Goal: Information Seeking & Learning: Find specific page/section

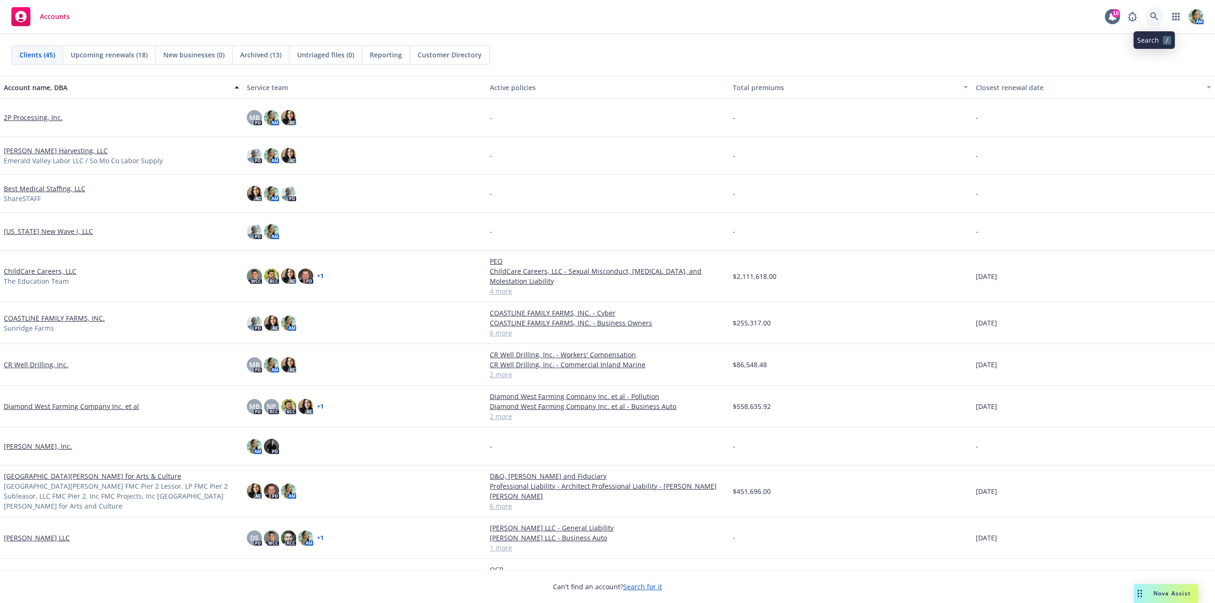
click at [1151, 15] on icon at bounding box center [1154, 16] width 8 height 8
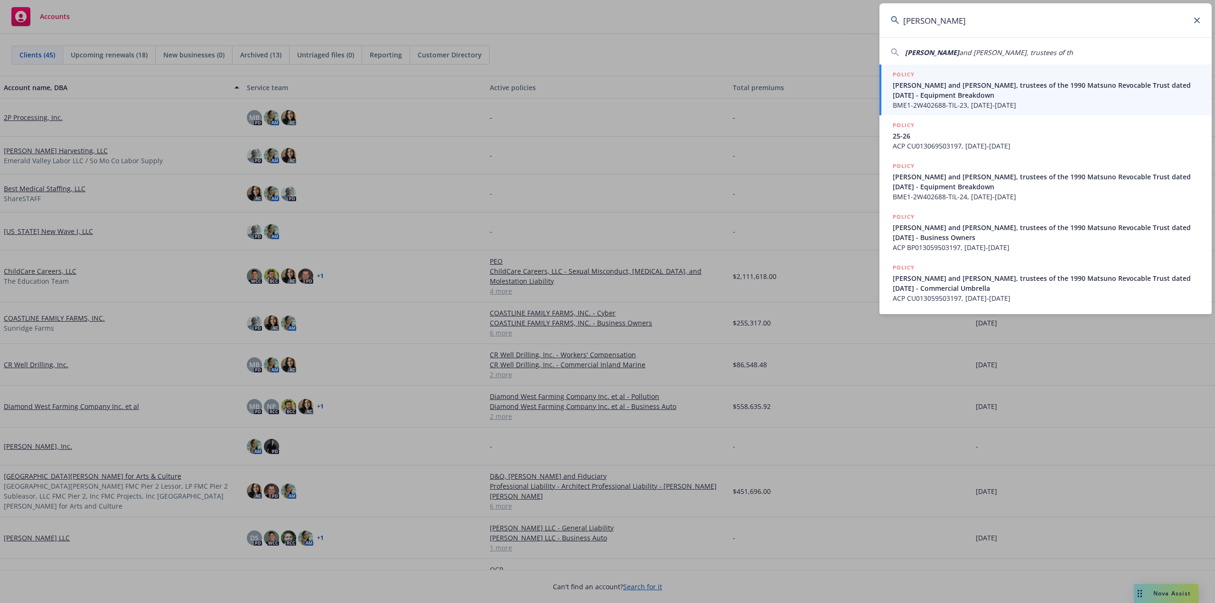
type input "Michael Y Matsuno"
click at [973, 95] on span "Michael Y Matsuno and Tomi Matsuno, trustees of the 1990 Matsuno Revocable Trus…" at bounding box center [1047, 90] width 308 height 20
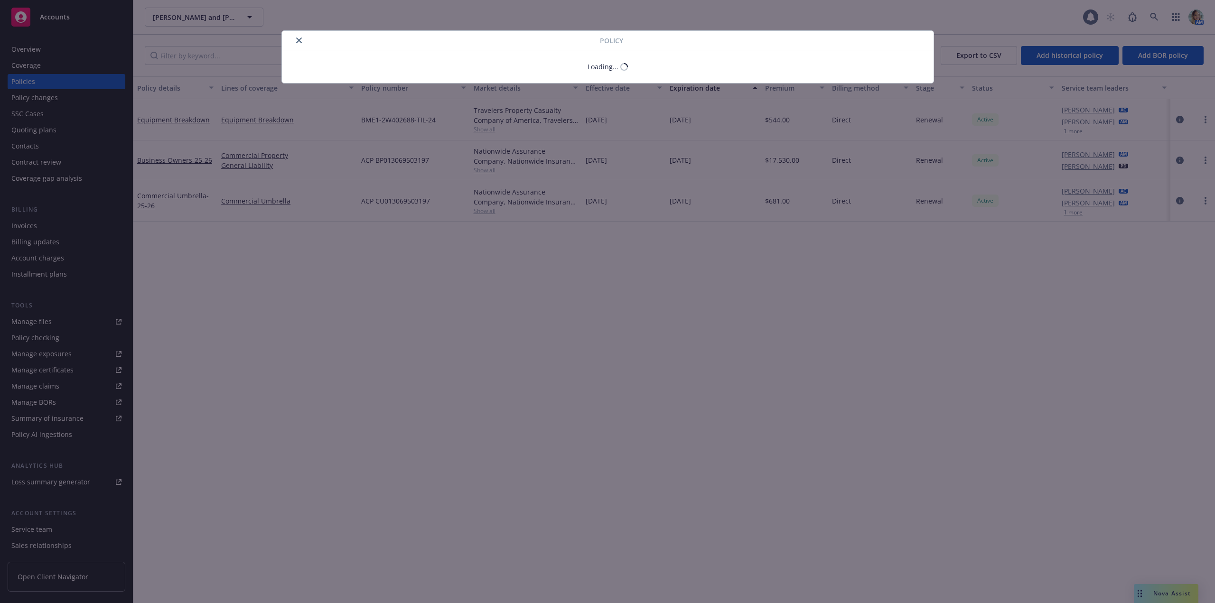
click at [37, 81] on div "Policy Loading..." at bounding box center [607, 301] width 1215 height 603
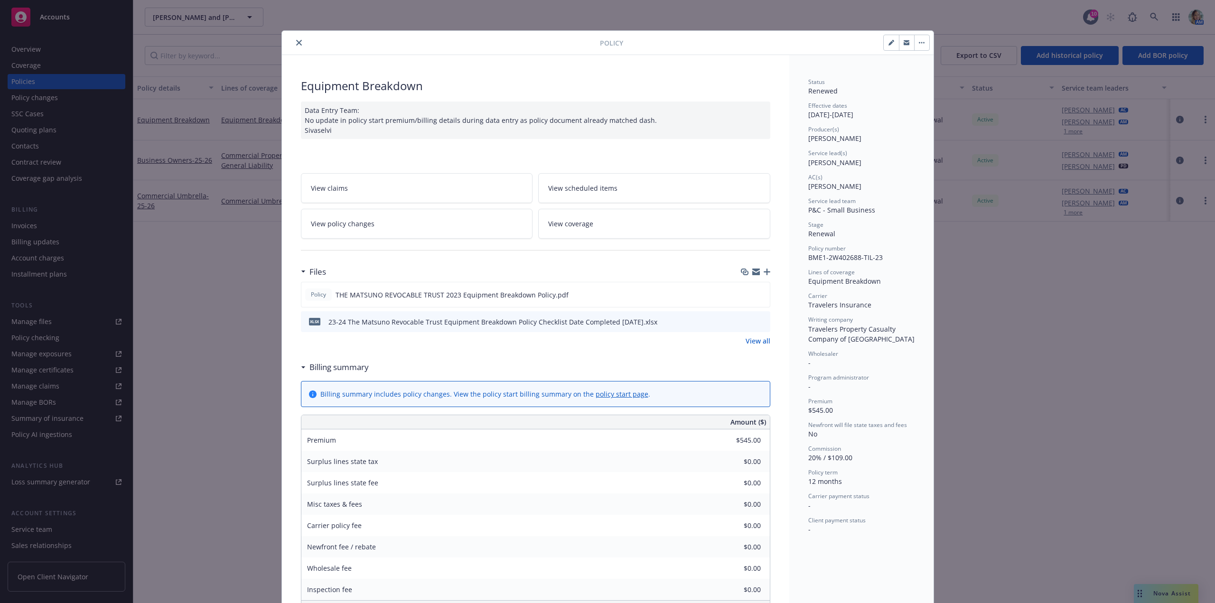
click at [298, 42] on icon "close" at bounding box center [299, 43] width 6 height 6
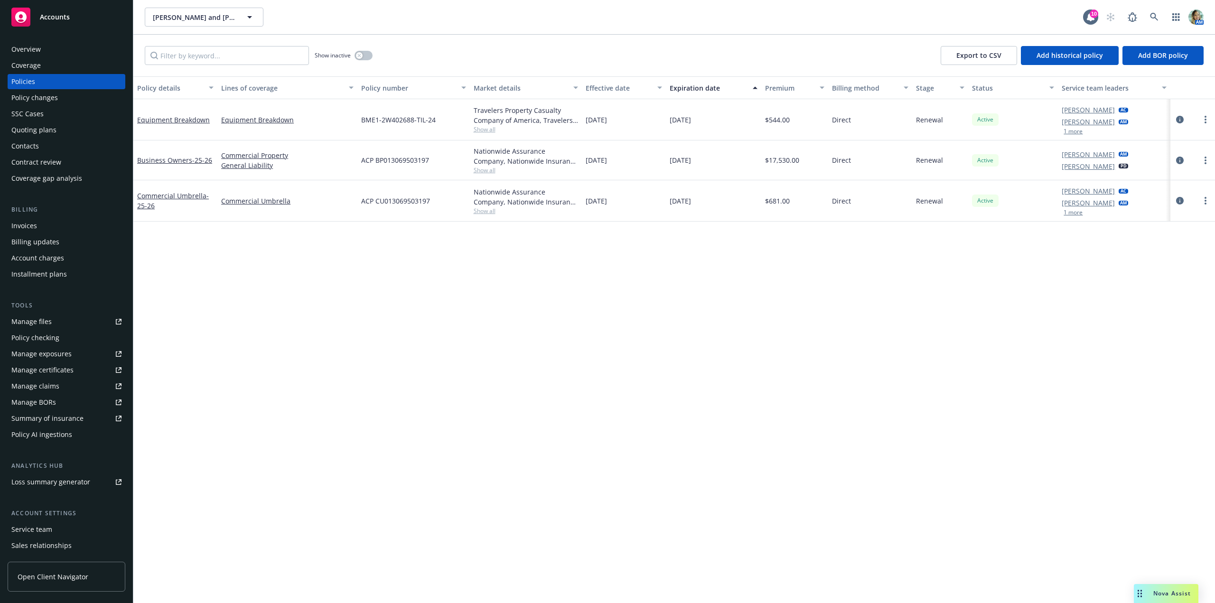
click at [472, 332] on div "Policy details Lines of coverage Policy number Market details Effective date Ex…" at bounding box center [674, 339] width 1082 height 527
click at [28, 53] on div "Overview" at bounding box center [25, 49] width 29 height 15
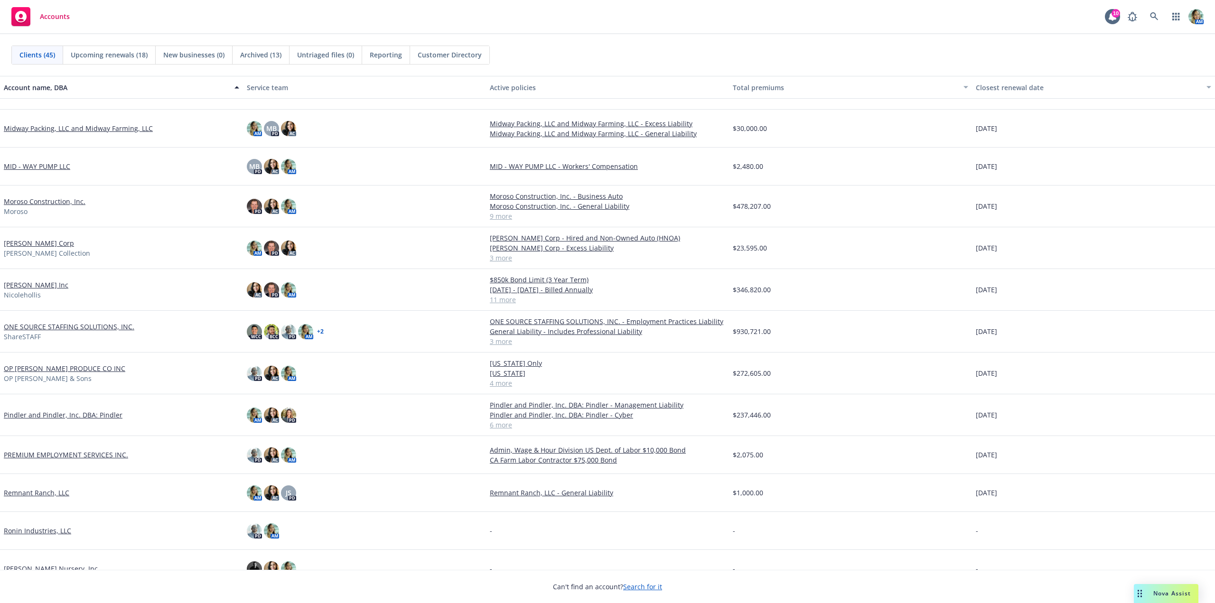
scroll to position [759, 0]
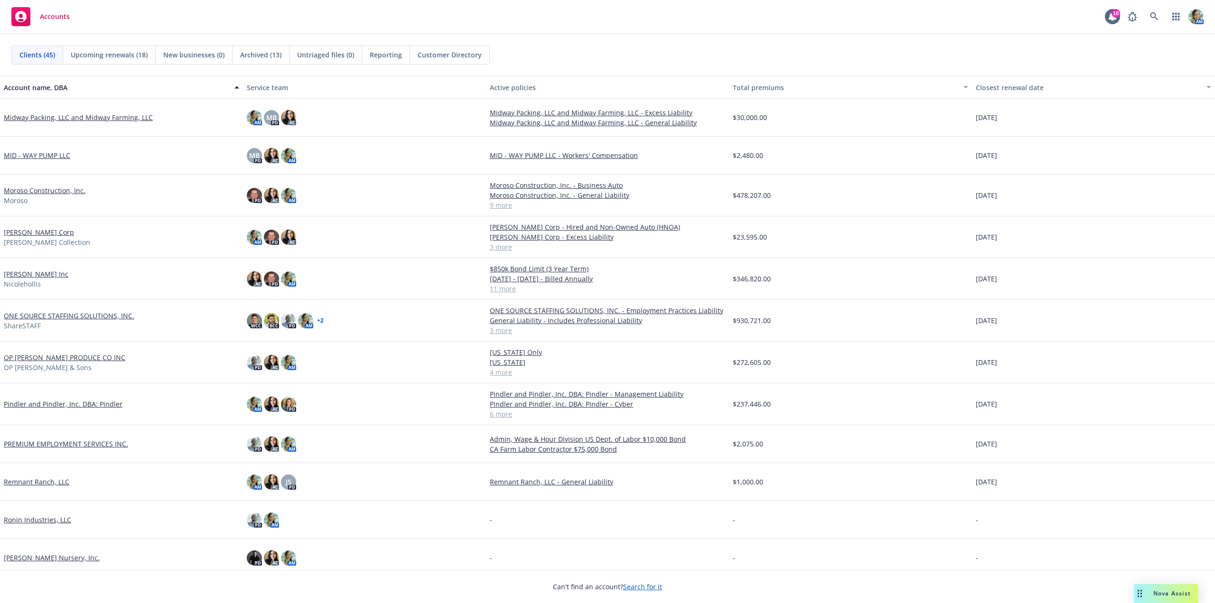
click at [57, 189] on link "Moroso Construction, Inc." at bounding box center [45, 191] width 82 height 10
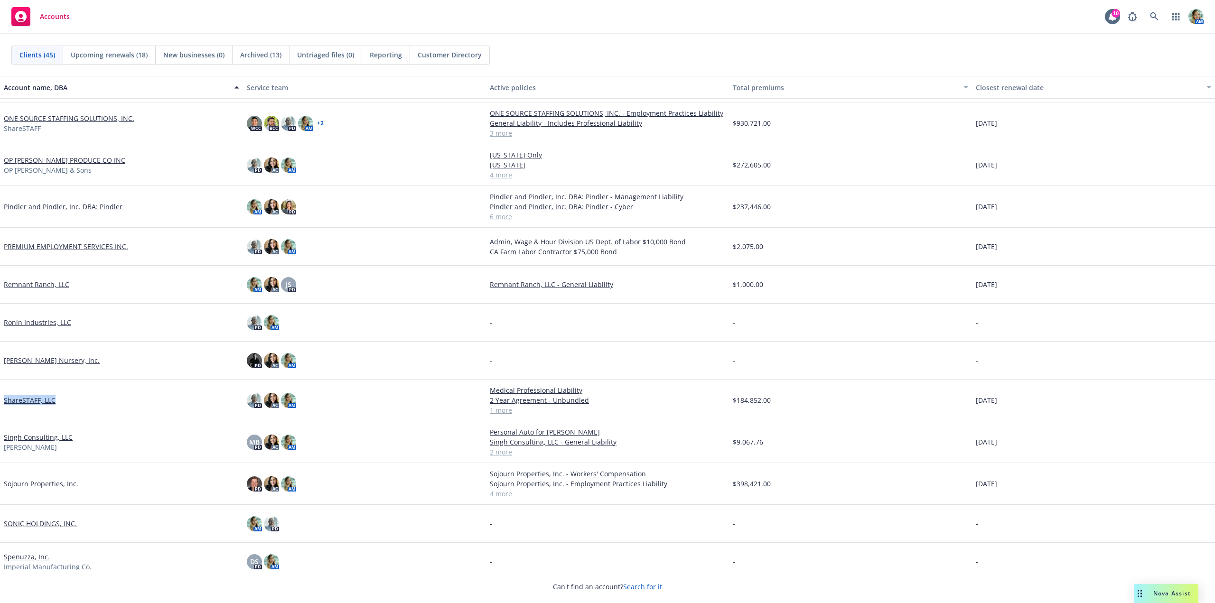
drag, startPoint x: 68, startPoint y: 402, endPoint x: 22, endPoint y: 401, distance: 46.1
click at [4, 404] on div "ShareSTAFF, LLC" at bounding box center [121, 400] width 235 height 10
copy link "ShareSTAFF, LLC"
click at [40, 403] on link "ShareSTAFF, LLC" at bounding box center [30, 400] width 52 height 10
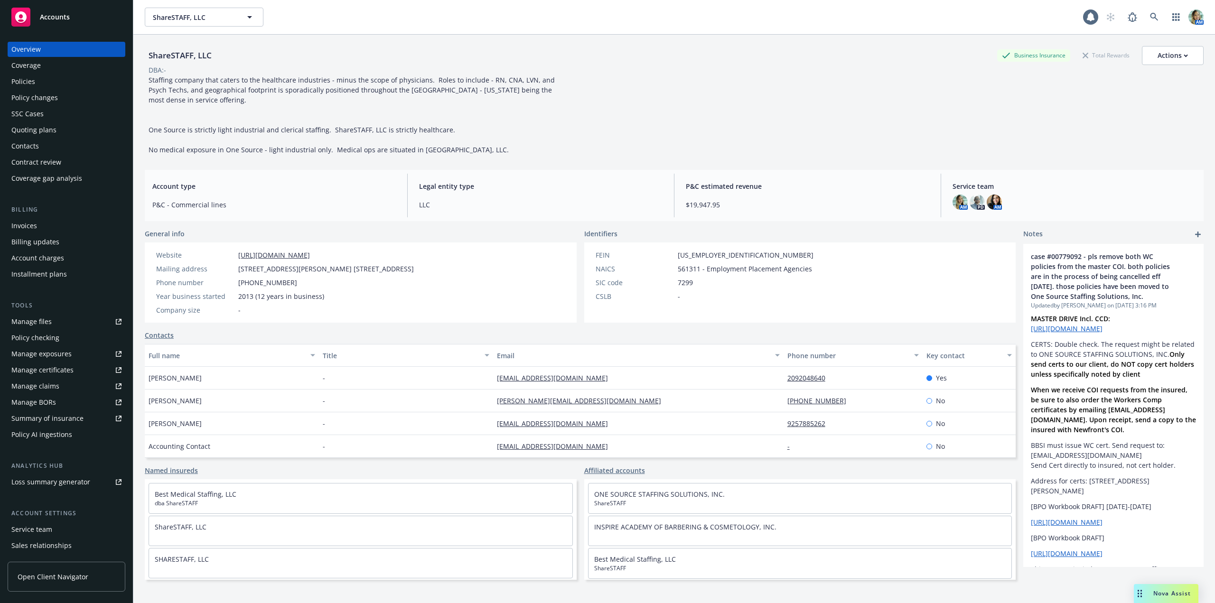
click at [24, 84] on div "Policies" at bounding box center [23, 81] width 24 height 15
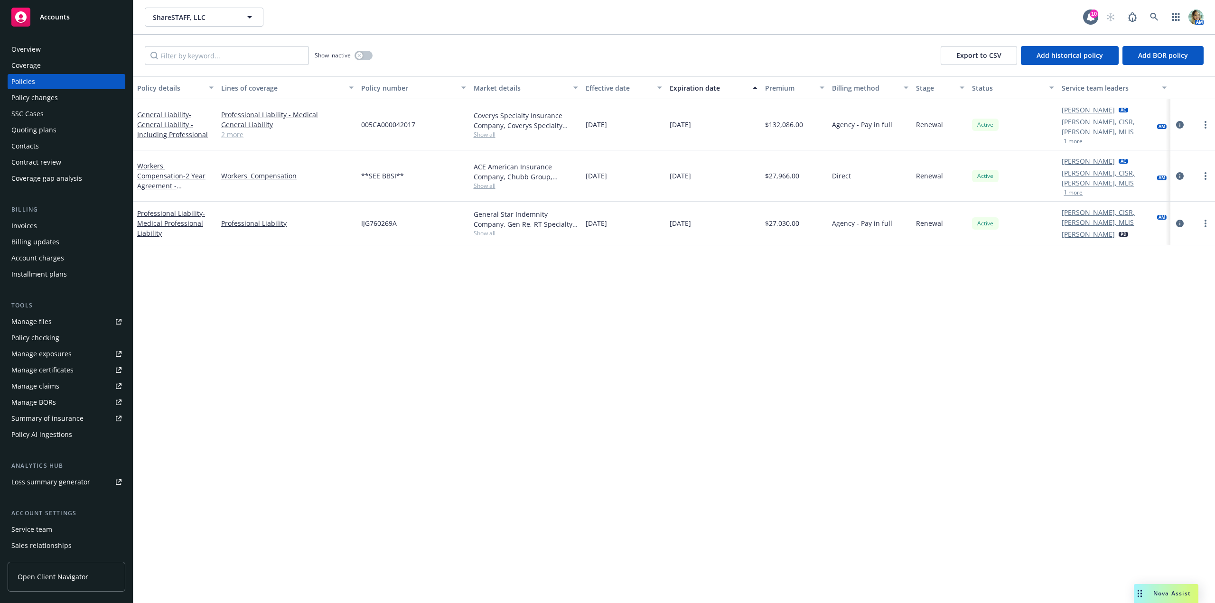
click at [1169, 593] on span "Nova Assist" at bounding box center [1171, 593] width 37 height 8
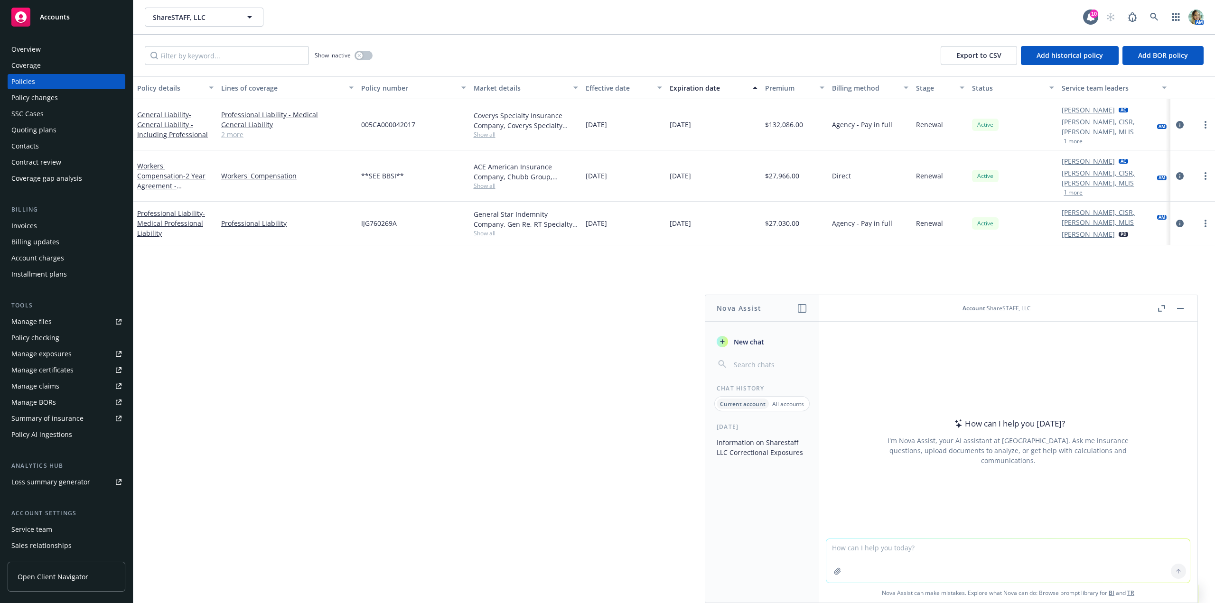
click at [894, 549] on textarea at bounding box center [1008, 561] width 364 height 44
drag, startPoint x: 901, startPoint y: 547, endPoint x: 871, endPoint y: 551, distance: 30.6
click at [871, 551] on textarea "draft a email proposing the attached renewal proposal" at bounding box center [1008, 560] width 364 height 45
type textarea "draft a email presenting the attached renewal proposal"
click at [836, 575] on button "button" at bounding box center [837, 571] width 15 height 15
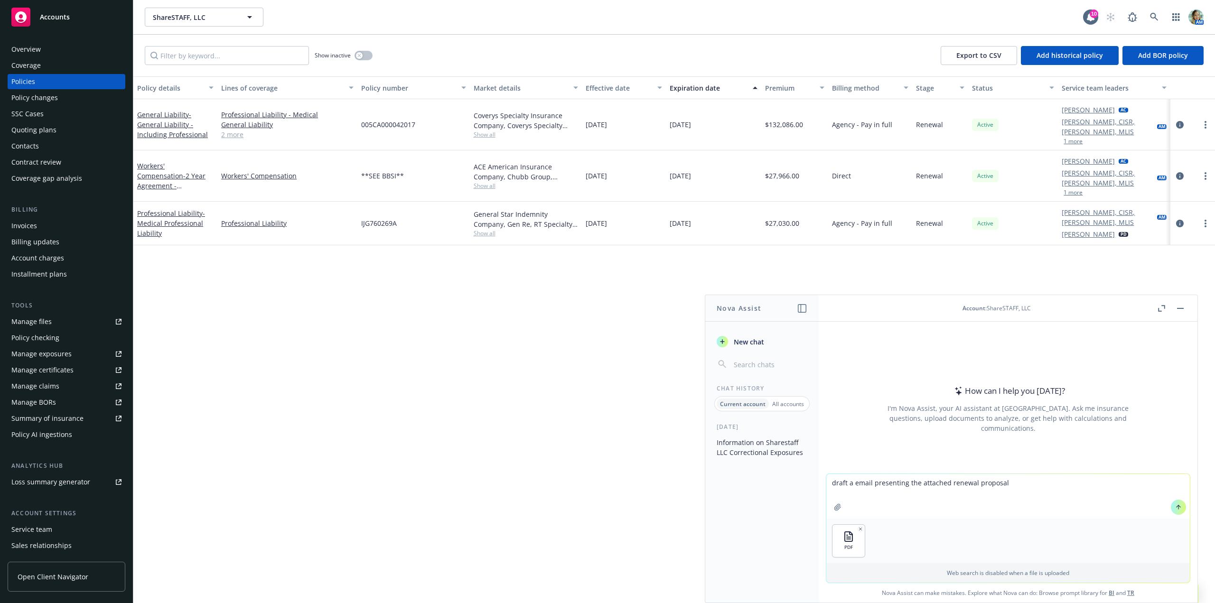
click at [830, 500] on button "button" at bounding box center [837, 507] width 15 height 15
click at [1171, 507] on button at bounding box center [1178, 507] width 15 height 15
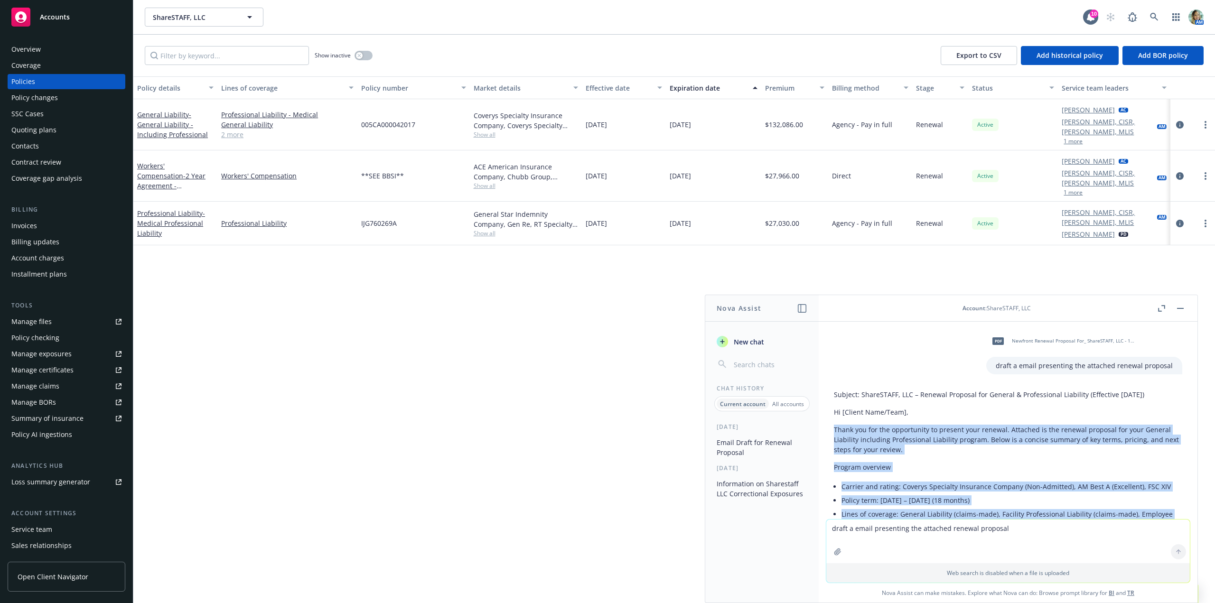
drag, startPoint x: 986, startPoint y: 475, endPoint x: 835, endPoint y: 433, distance: 156.1
copy div "Thank you for the opportunity to present your renewal. Attached is the renewal …"
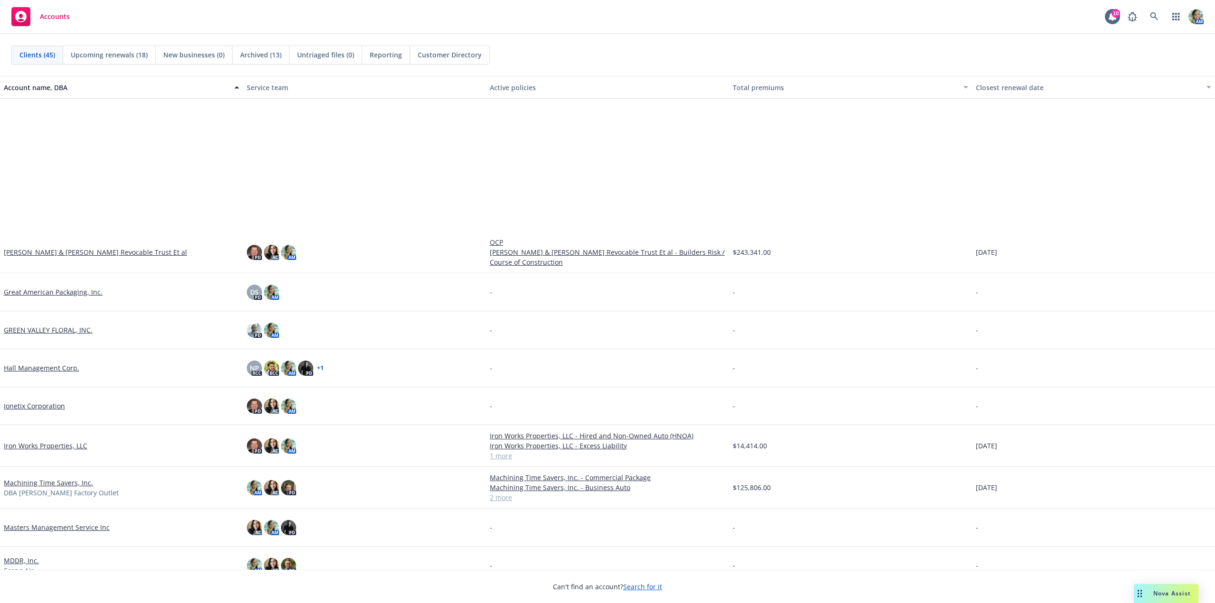
scroll to position [522, 0]
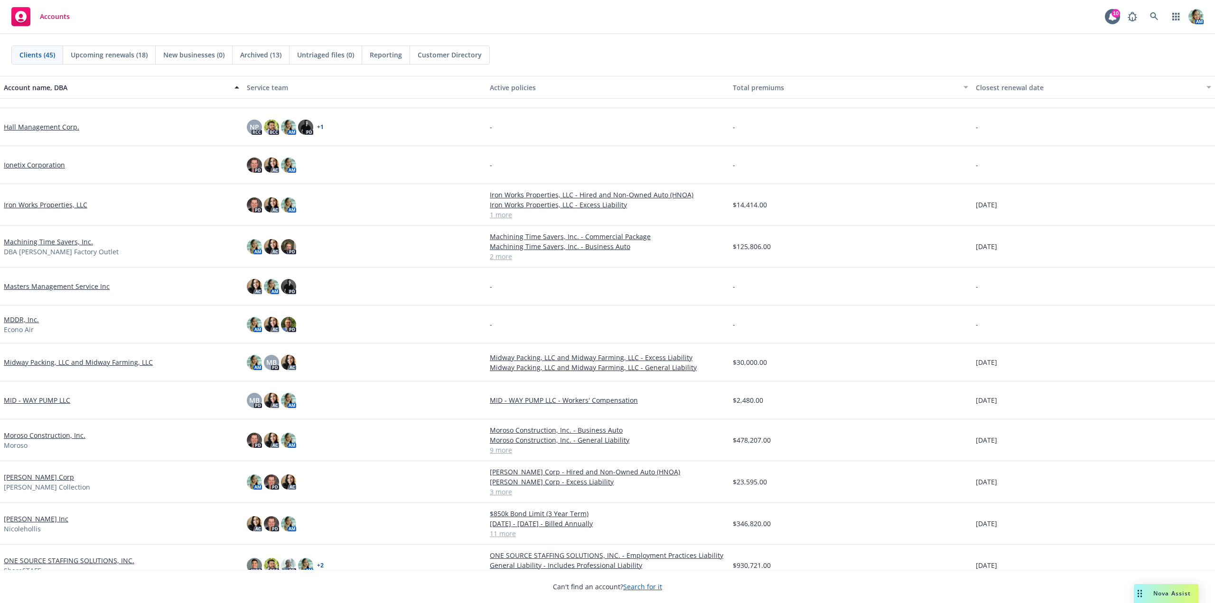
click at [56, 436] on link "Moroso Construction, Inc." at bounding box center [45, 435] width 82 height 10
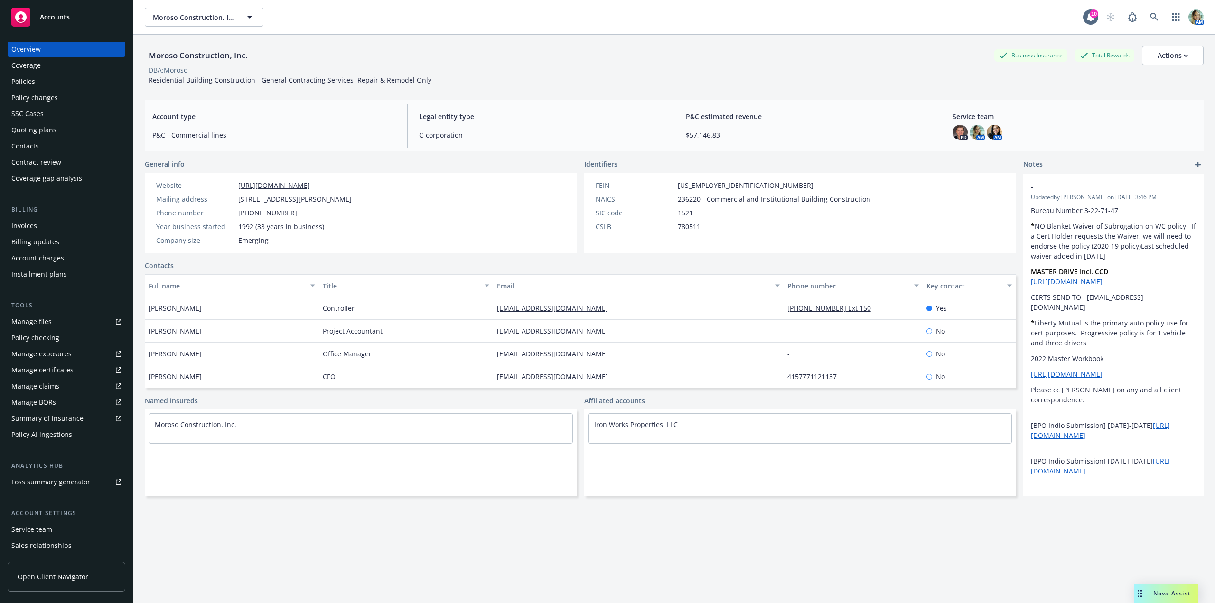
click at [16, 83] on div "Policies" at bounding box center [23, 81] width 24 height 15
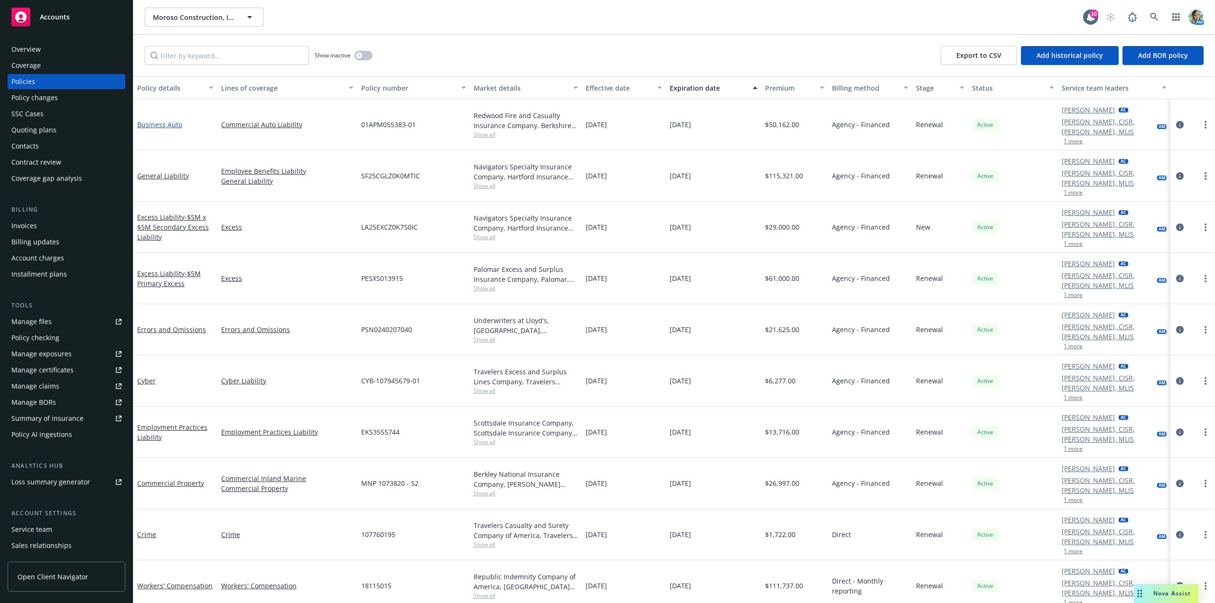
click at [170, 122] on link "Business Auto" at bounding box center [159, 124] width 45 height 9
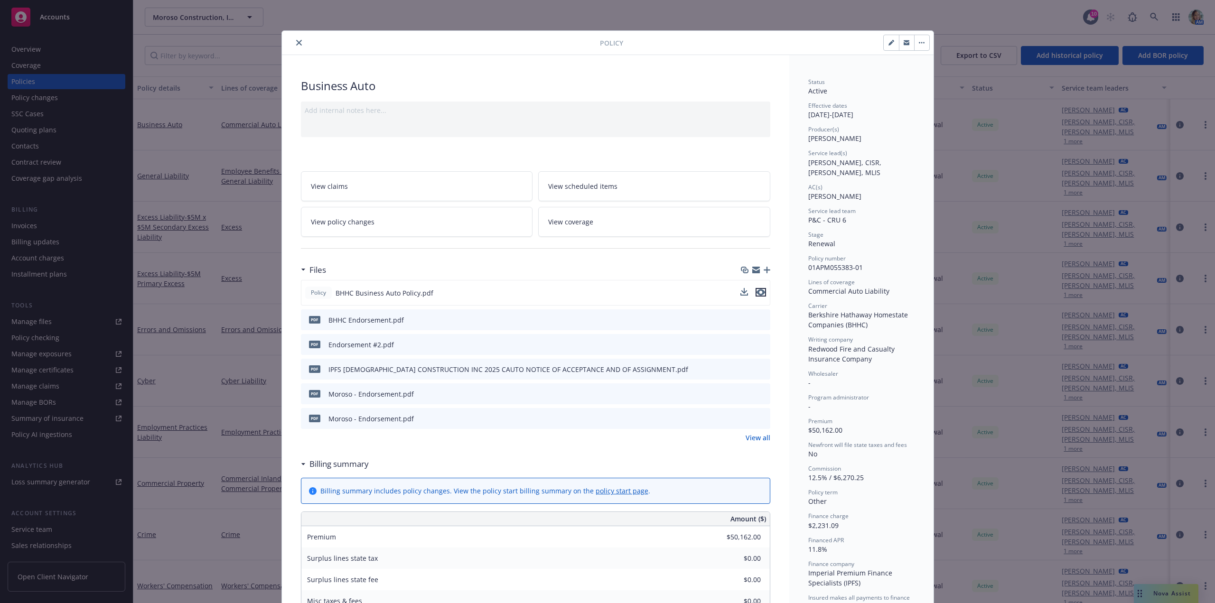
click at [758, 292] on icon "preview file" at bounding box center [761, 292] width 9 height 7
click at [295, 39] on button "close" at bounding box center [298, 42] width 11 height 11
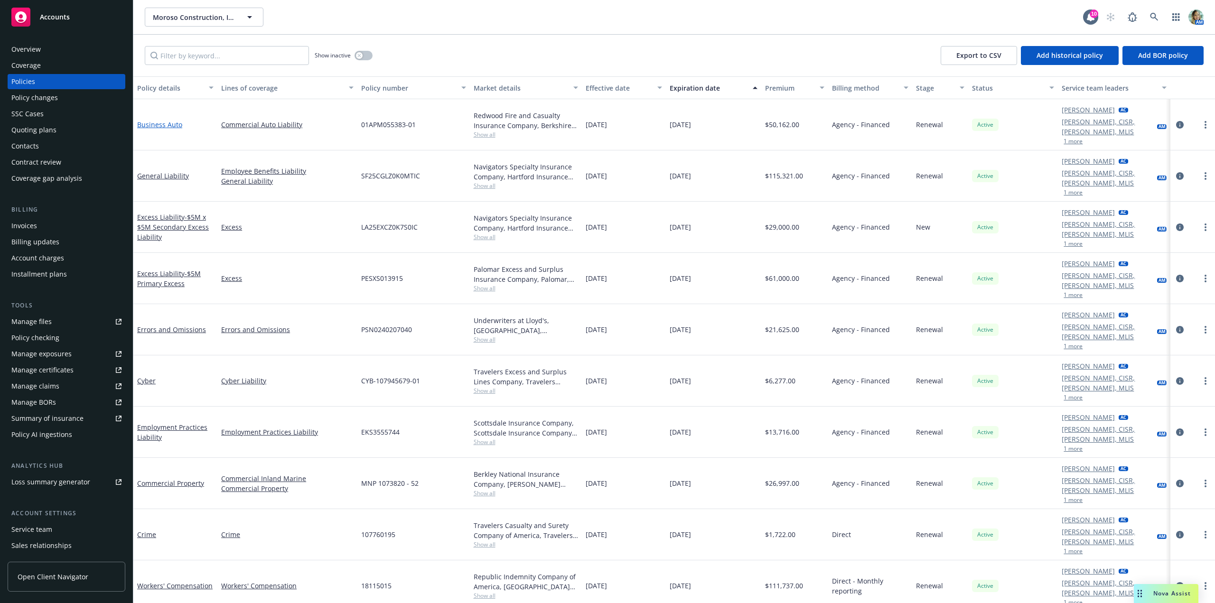
click at [171, 121] on link "Business Auto" at bounding box center [159, 124] width 45 height 9
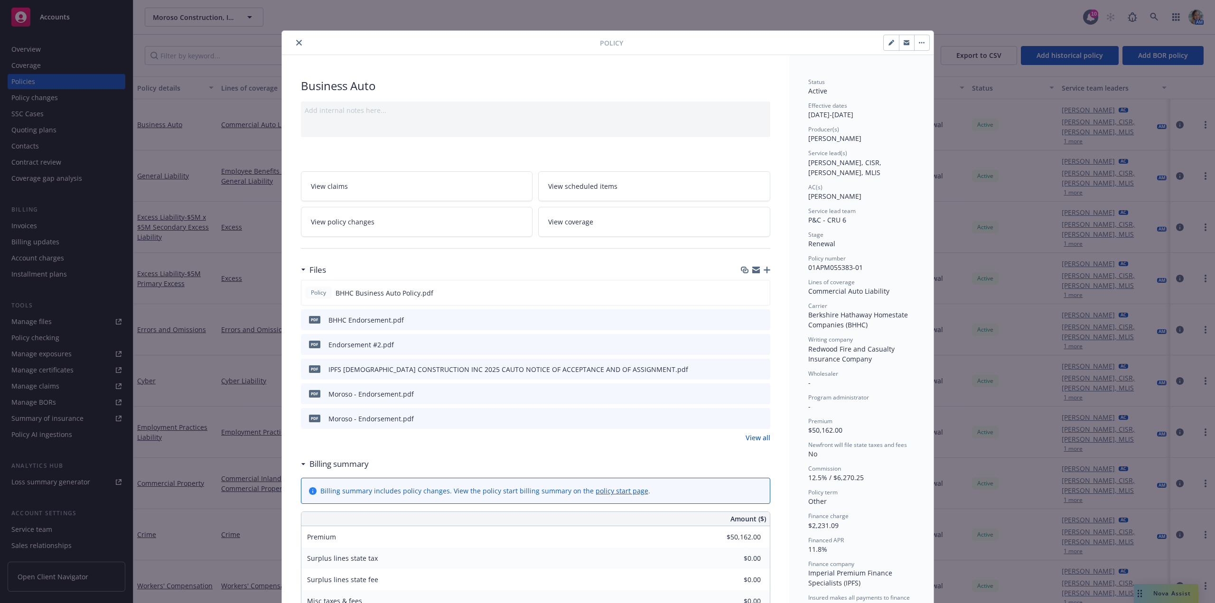
scroll to position [28, 0]
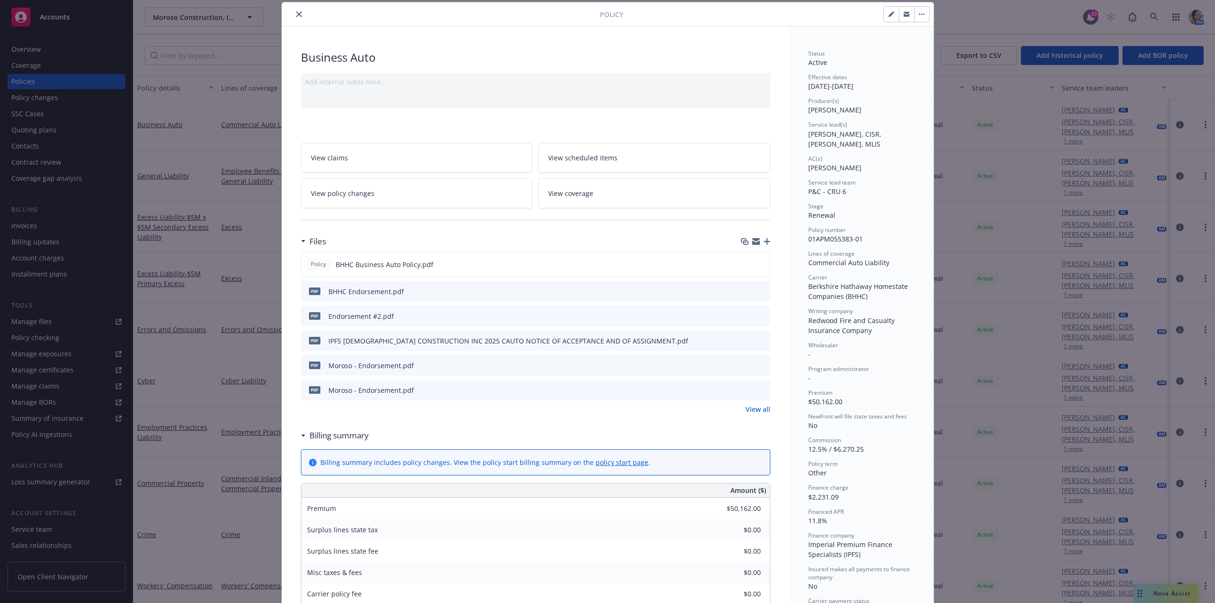
click at [766, 409] on link "View all" at bounding box center [758, 409] width 25 height 10
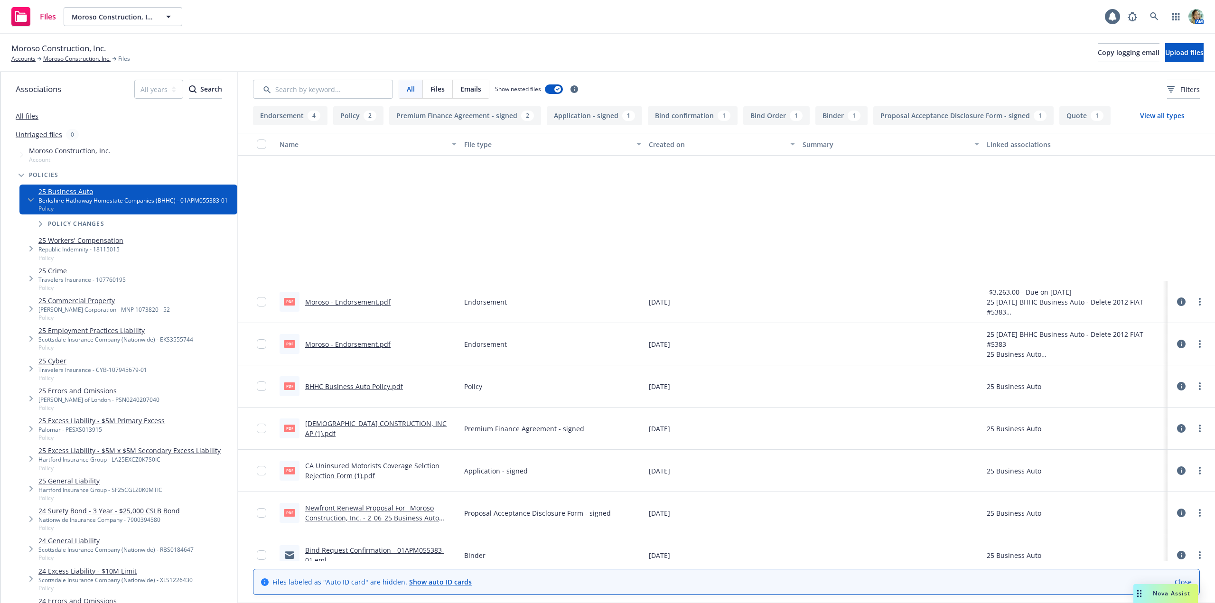
scroll to position [185, 0]
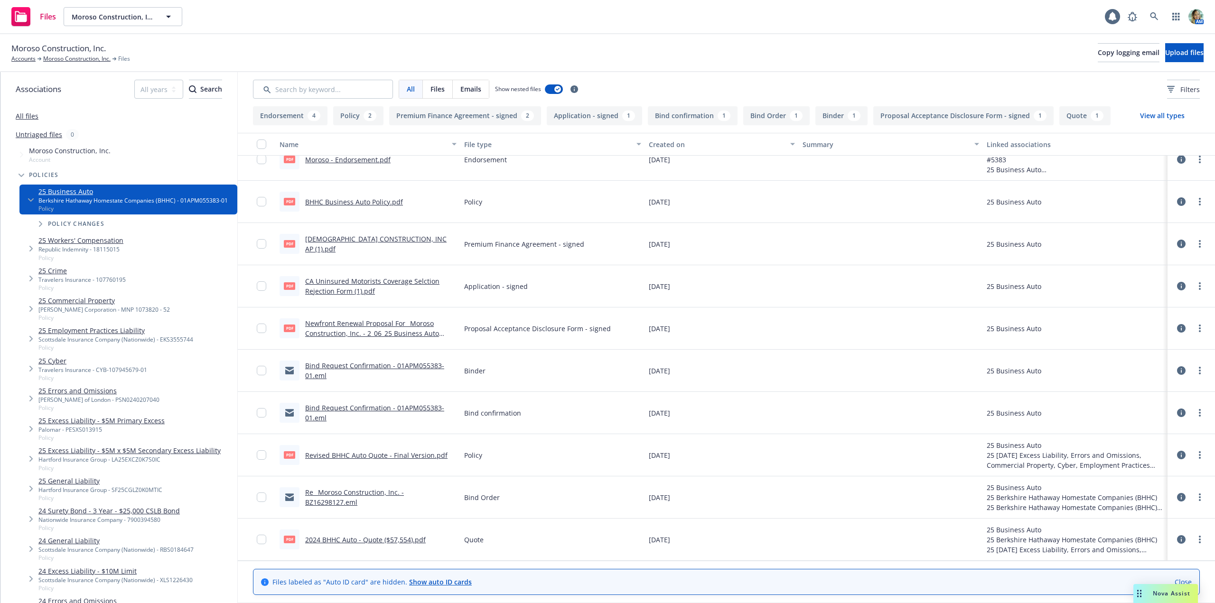
click at [396, 540] on link "2024 BHHC Auto - Quote ($57,554).pdf" at bounding box center [365, 539] width 121 height 9
click at [76, 57] on link "Moroso Construction, Inc." at bounding box center [76, 59] width 67 height 9
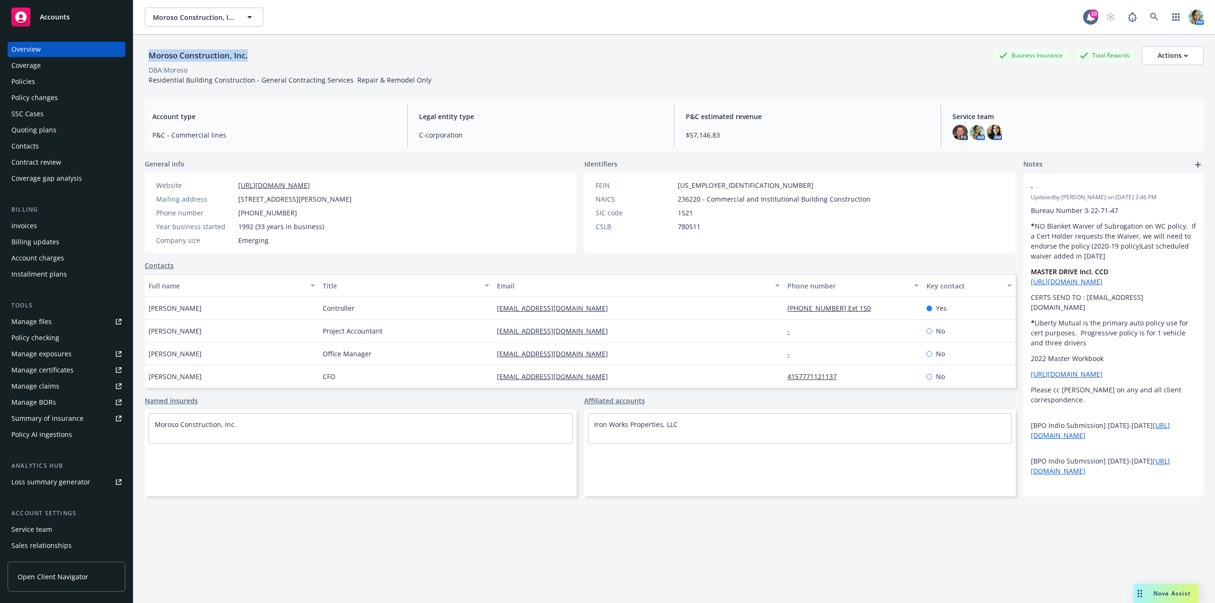
drag, startPoint x: 155, startPoint y: 56, endPoint x: 253, endPoint y: 61, distance: 97.9
click at [252, 61] on div "Moroso Construction, Inc." at bounding box center [198, 55] width 107 height 12
copy div "Moroso Construction, Inc."
click at [37, 76] on div "Policies" at bounding box center [66, 81] width 110 height 15
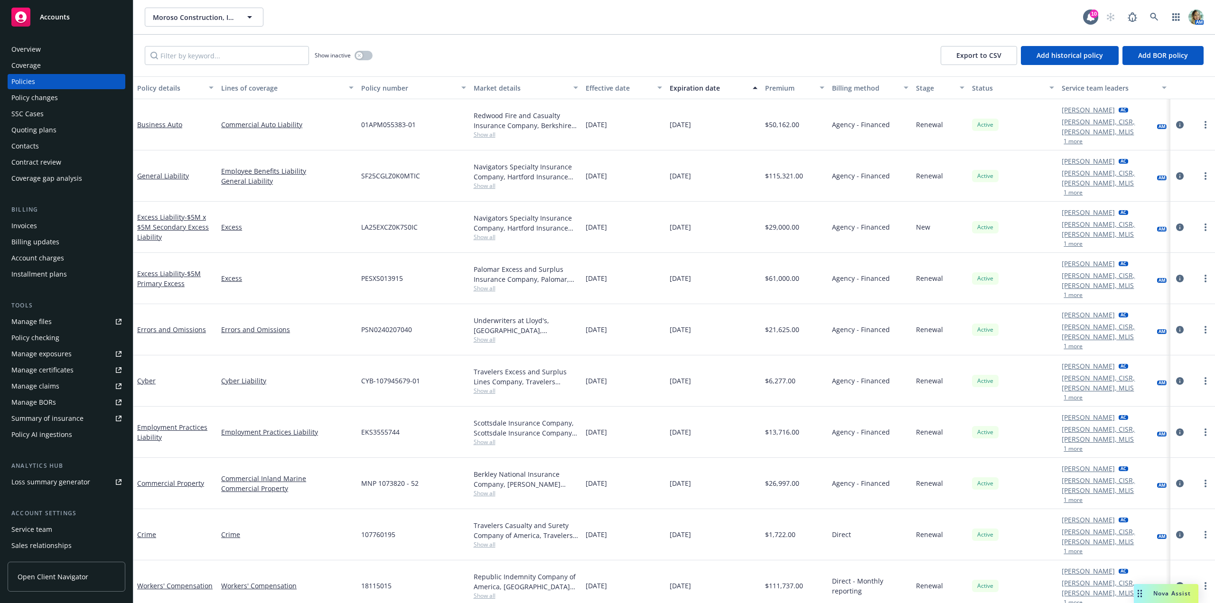
click at [370, 120] on span "01APM055383-01" at bounding box center [388, 125] width 55 height 10
drag, startPoint x: 345, startPoint y: 122, endPoint x: 423, endPoint y: 126, distance: 78.4
click at [423, 126] on div "Business Auto Commercial Auto Liability 01APM055383-01 Redwood Fire and Casualt…" at bounding box center [674, 124] width 1082 height 51
copy div "01APM055383-01"
click at [173, 120] on link "Business Auto" at bounding box center [159, 124] width 45 height 9
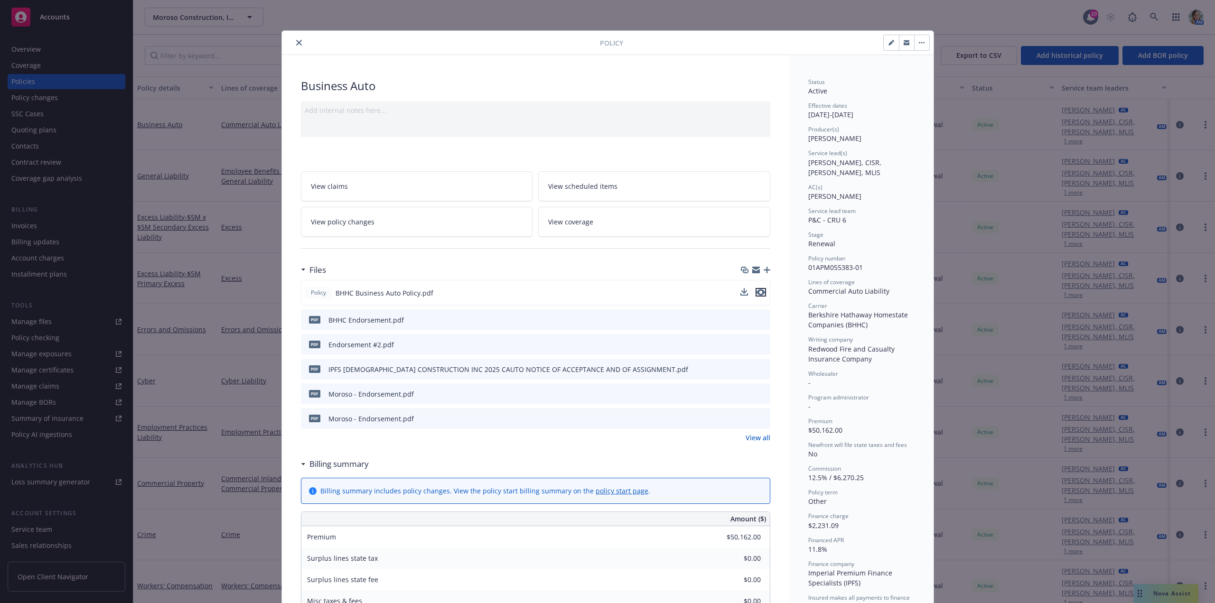
click at [759, 293] on icon "preview file" at bounding box center [761, 292] width 9 height 7
click at [297, 43] on icon "close" at bounding box center [299, 43] width 6 height 6
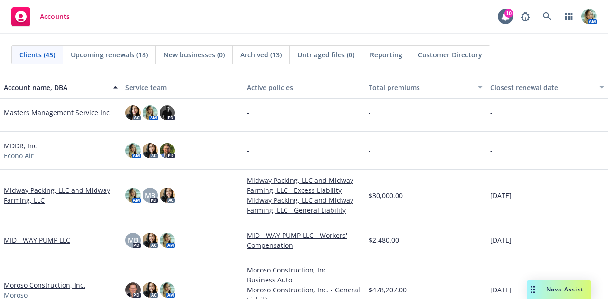
scroll to position [759, 0]
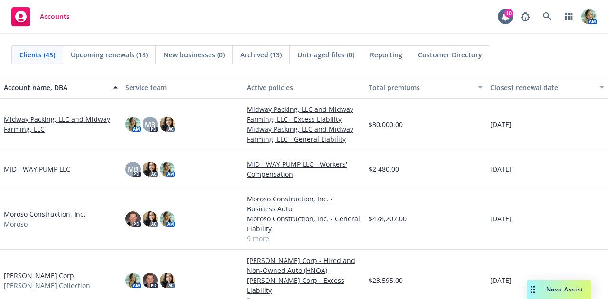
click at [77, 121] on link "Midway Packing, LLC and Midway Farming, LLC" at bounding box center [61, 124] width 114 height 20
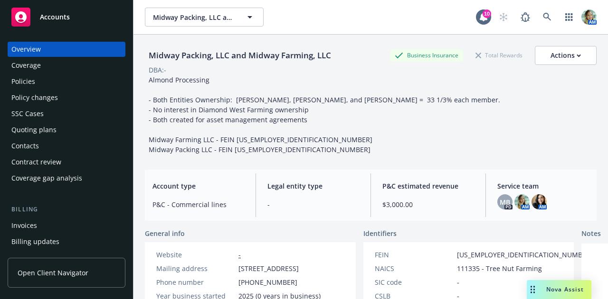
click at [56, 82] on div "Policies" at bounding box center [66, 81] width 110 height 15
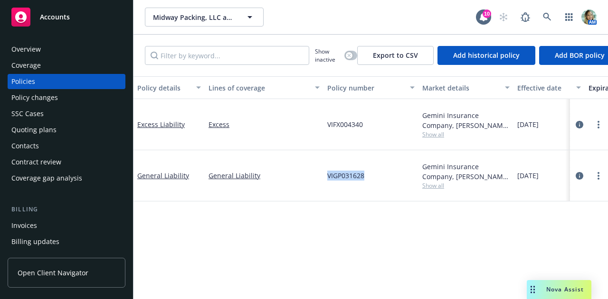
drag, startPoint x: 322, startPoint y: 180, endPoint x: 370, endPoint y: 177, distance: 47.6
click at [370, 177] on div "General Liability General Liability VIGP031628 Gemini Insurance Company, [PERSO…" at bounding box center [591, 175] width 916 height 51
copy div "VIGP031628"
click at [434, 186] on span "Show all" at bounding box center [465, 186] width 87 height 8
click at [178, 179] on link "General Liability" at bounding box center [163, 175] width 52 height 9
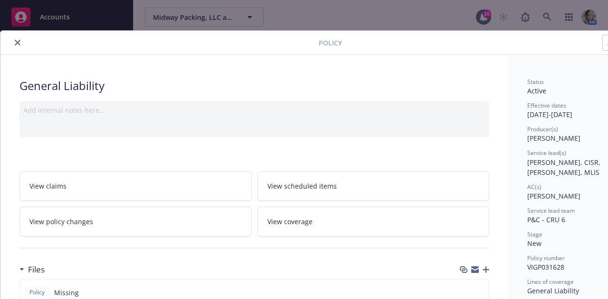
click at [19, 43] on icon "close" at bounding box center [18, 43] width 6 height 6
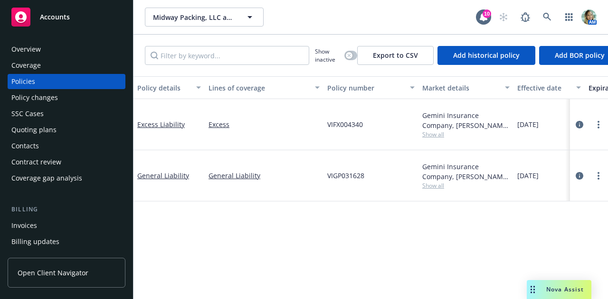
click at [41, 48] on div "Overview" at bounding box center [66, 49] width 110 height 15
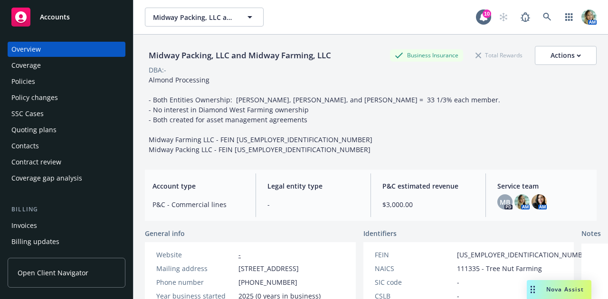
drag, startPoint x: 151, startPoint y: 60, endPoint x: 273, endPoint y: 61, distance: 121.5
click at [150, 54] on div "Midway Packing, LLC and Midway Farming, LLC" at bounding box center [240, 55] width 190 height 12
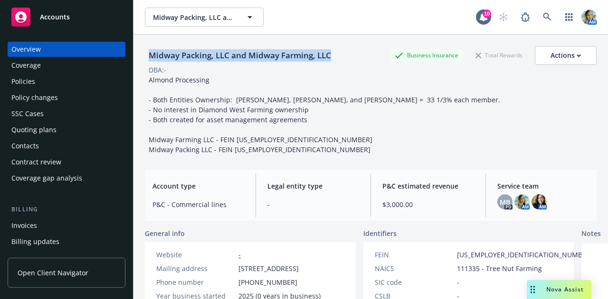
drag, startPoint x: 335, startPoint y: 55, endPoint x: 150, endPoint y: 55, distance: 185.1
click at [150, 55] on div "Midway Packing, LLC and Midway Farming, LLC Business Insurance Total Rewards Ac…" at bounding box center [370, 55] width 451 height 19
copy div "Midway Packing, LLC and Midway Farming, LLC"
click at [31, 84] on div "Policies" at bounding box center [23, 81] width 24 height 15
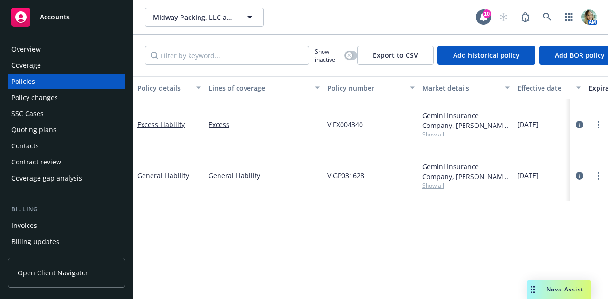
click at [441, 136] on span "Show all" at bounding box center [465, 135] width 87 height 8
click at [184, 124] on div "Excess Liability" at bounding box center [169, 125] width 64 height 10
click at [175, 126] on link "Excess Liability" at bounding box center [160, 124] width 47 height 9
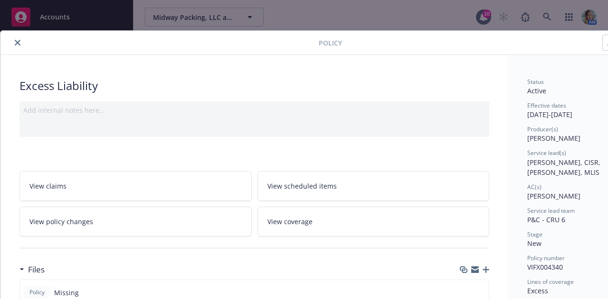
click at [20, 46] on button "close" at bounding box center [17, 42] width 11 height 11
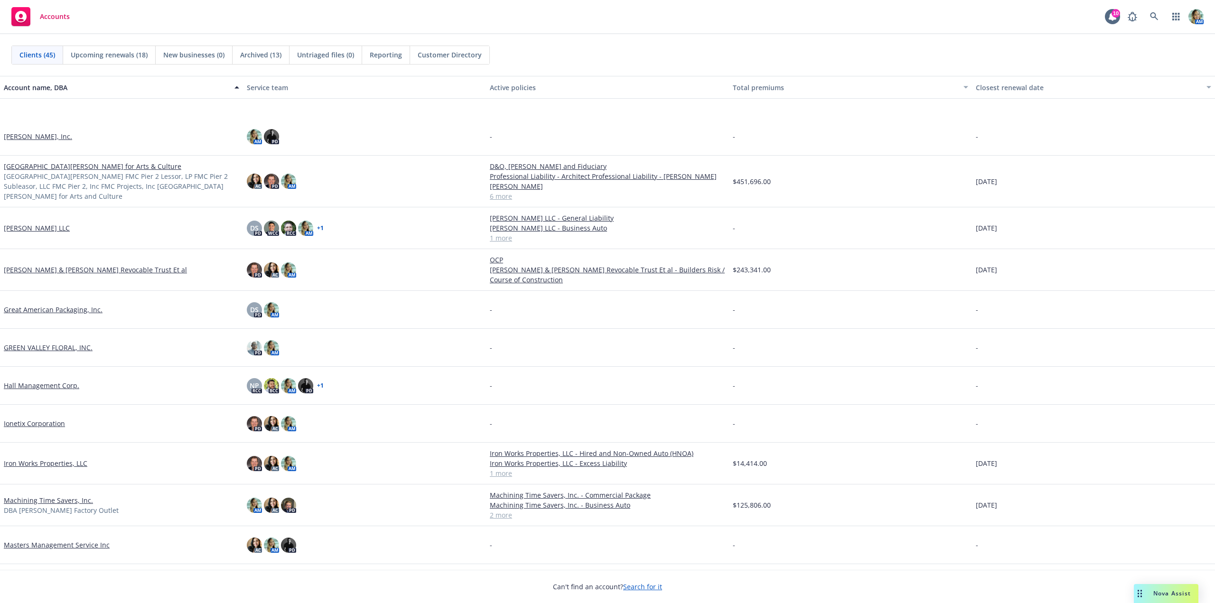
scroll to position [475, 0]
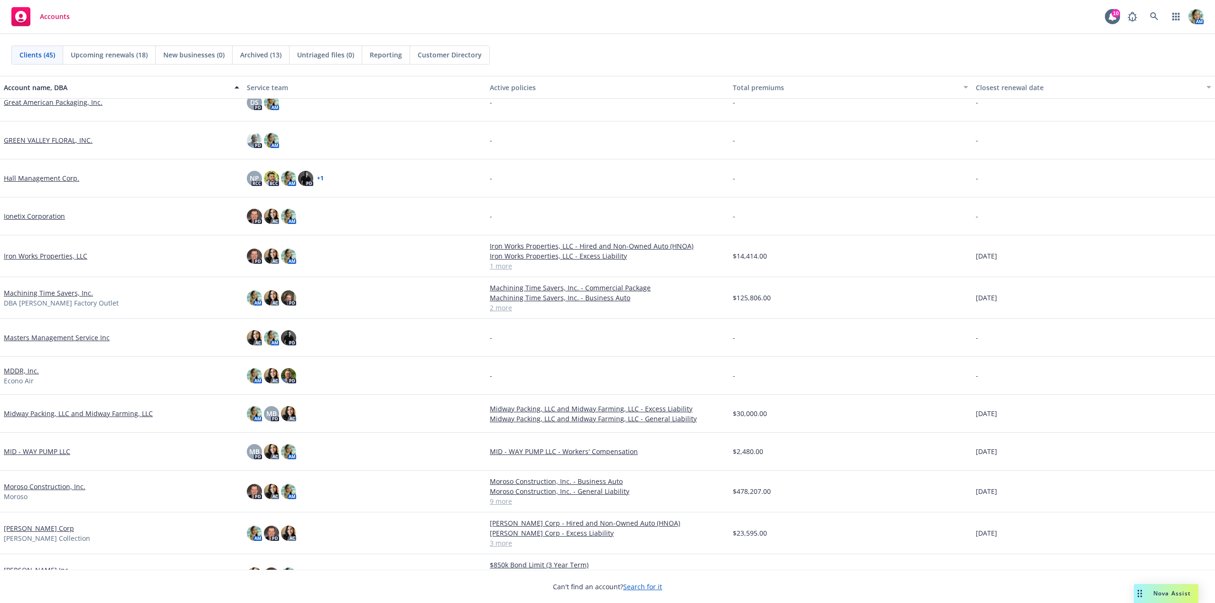
click at [73, 413] on link "Midway Packing, LLC and Midway Farming, LLC" at bounding box center [78, 414] width 149 height 10
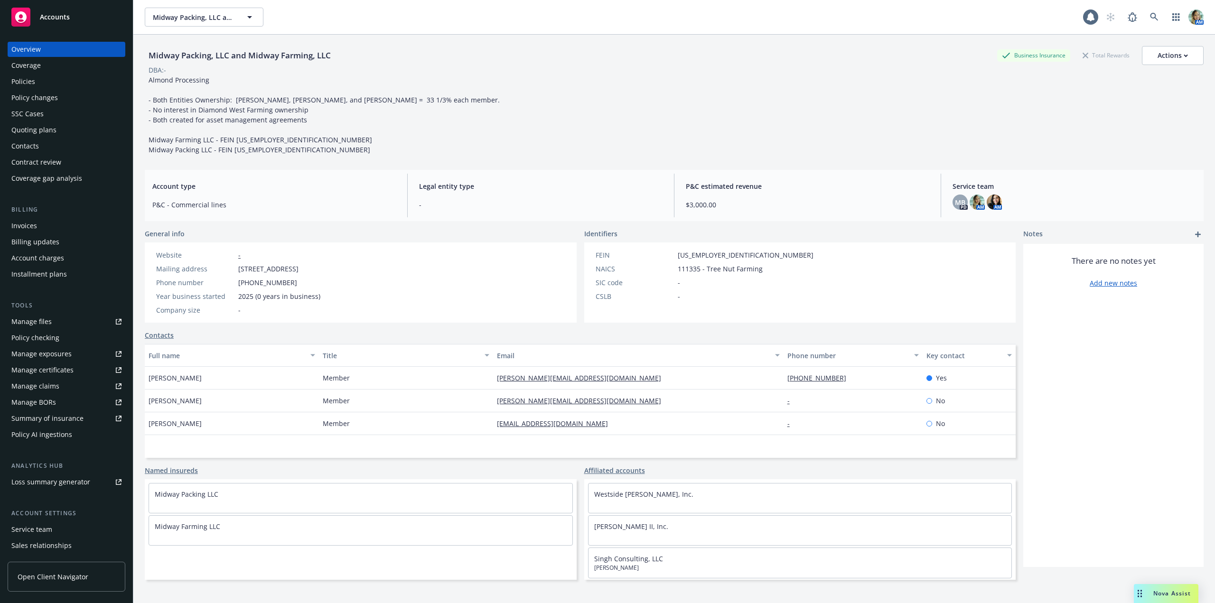
click at [31, 87] on div "Policies" at bounding box center [23, 81] width 24 height 15
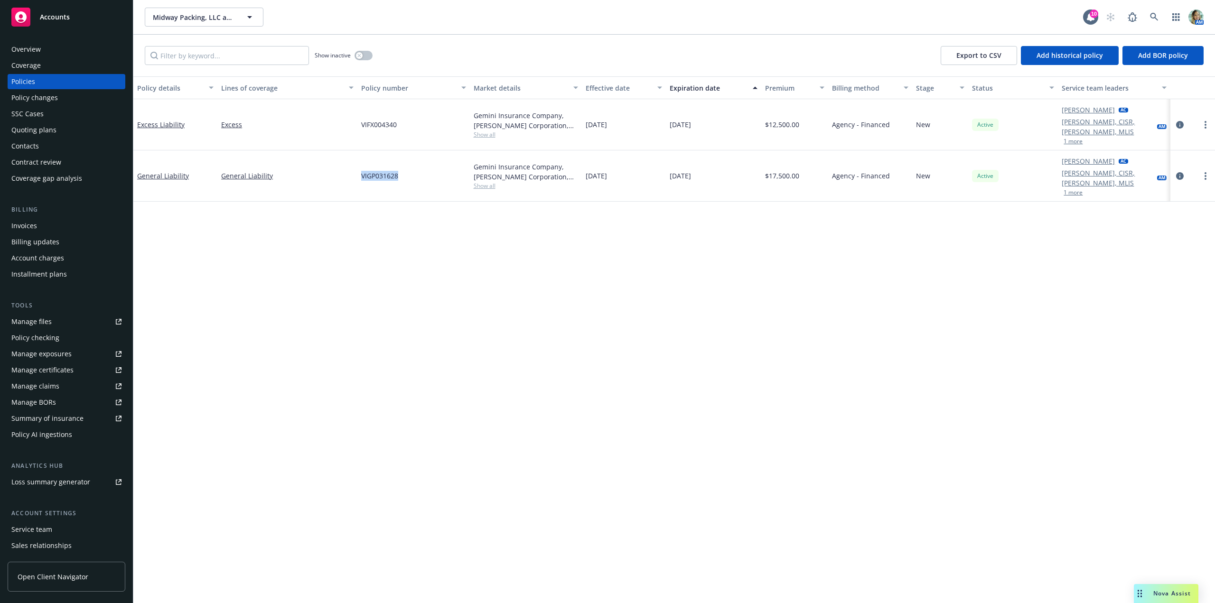
drag, startPoint x: 356, startPoint y: 162, endPoint x: 419, endPoint y: 166, distance: 62.7
click at [419, 166] on div "General Liability General Liability VIGP031628 Gemini Insurance Company, [PERSO…" at bounding box center [674, 175] width 1082 height 51
copy div "VIGP031628"
drag, startPoint x: 402, startPoint y: 120, endPoint x: 360, endPoint y: 131, distance: 43.1
click at [356, 123] on div "Excess Liability Excess VIFX004340 Gemini Insurance Company, [PERSON_NAME] Corp…" at bounding box center [674, 124] width 1082 height 51
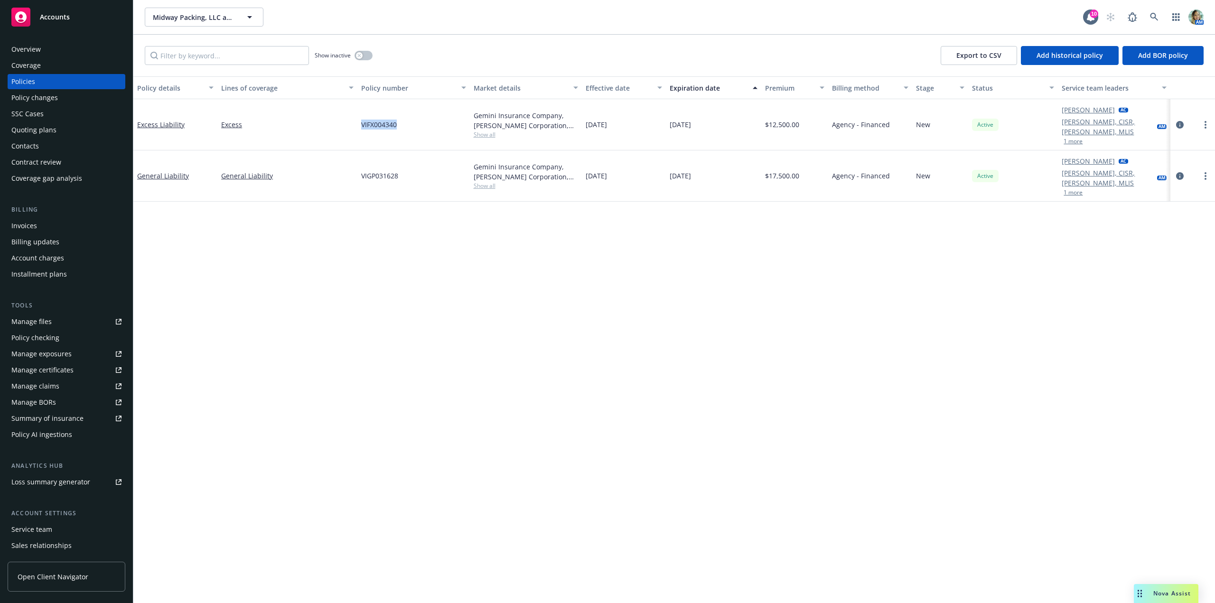
copy div "VIFX004340"
